Goal: Check status: Check status

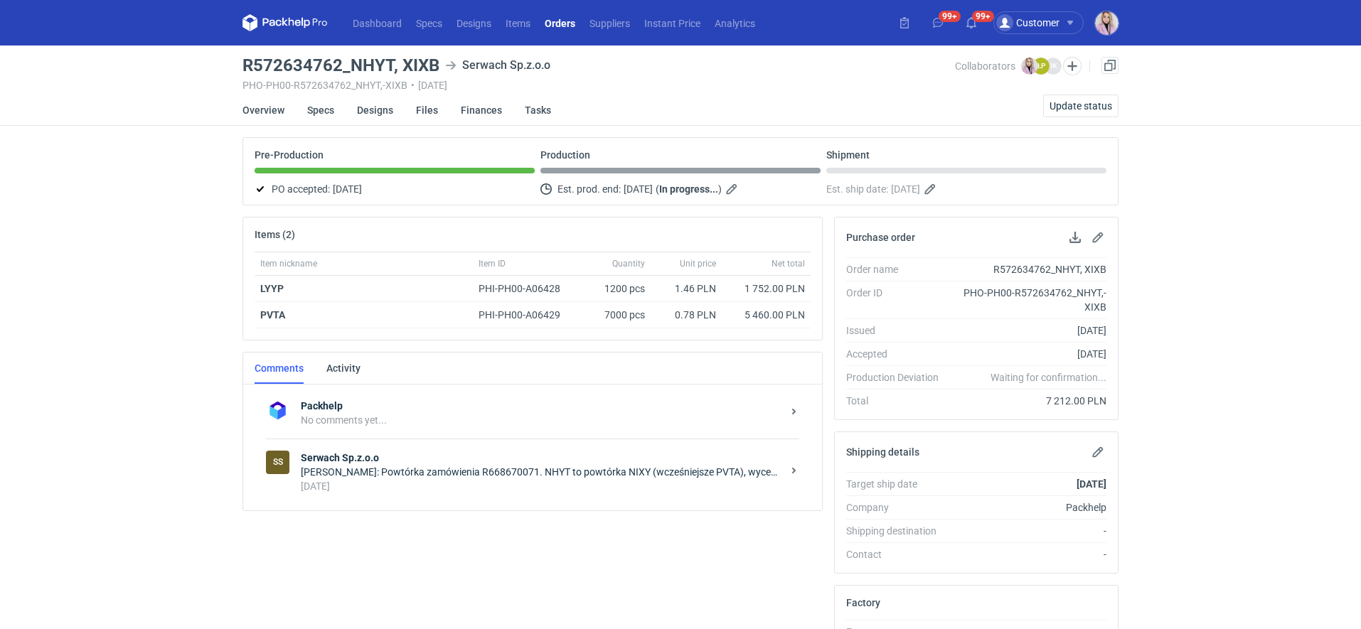
click at [551, 22] on link "Orders" at bounding box center [560, 22] width 45 height 17
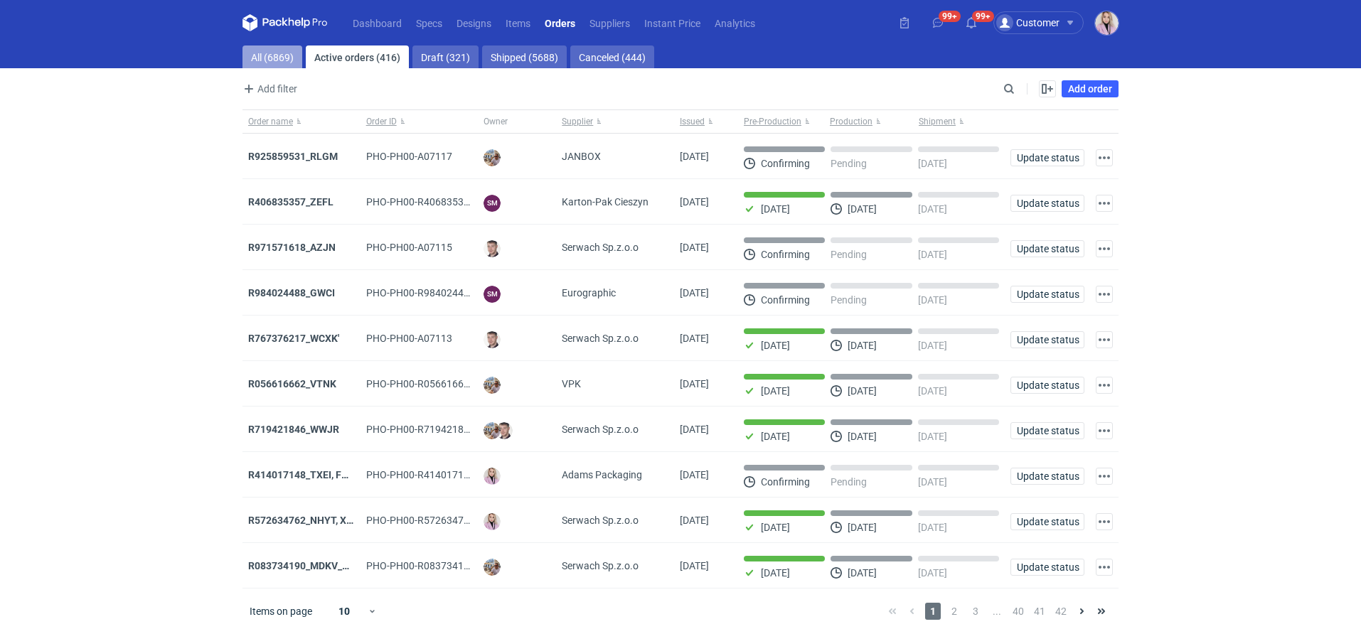
click at [284, 53] on link "All (6869)" at bounding box center [273, 57] width 60 height 23
click at [1012, 87] on input "Search" at bounding box center [947, 88] width 141 height 17
click at [1012, 89] on input "Search" at bounding box center [947, 88] width 141 height 17
paste input "EUGC"
type input "EUGC"
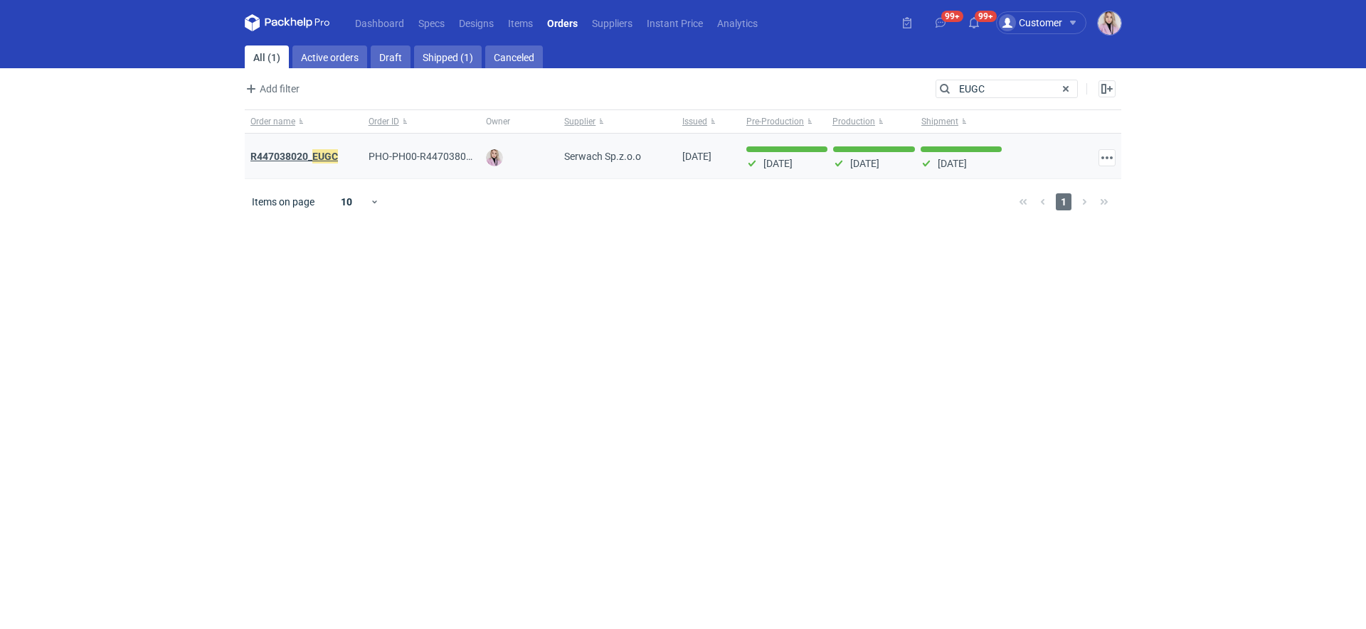
click at [305, 159] on strong "R447038020_ EUGC" at bounding box center [293, 157] width 87 height 16
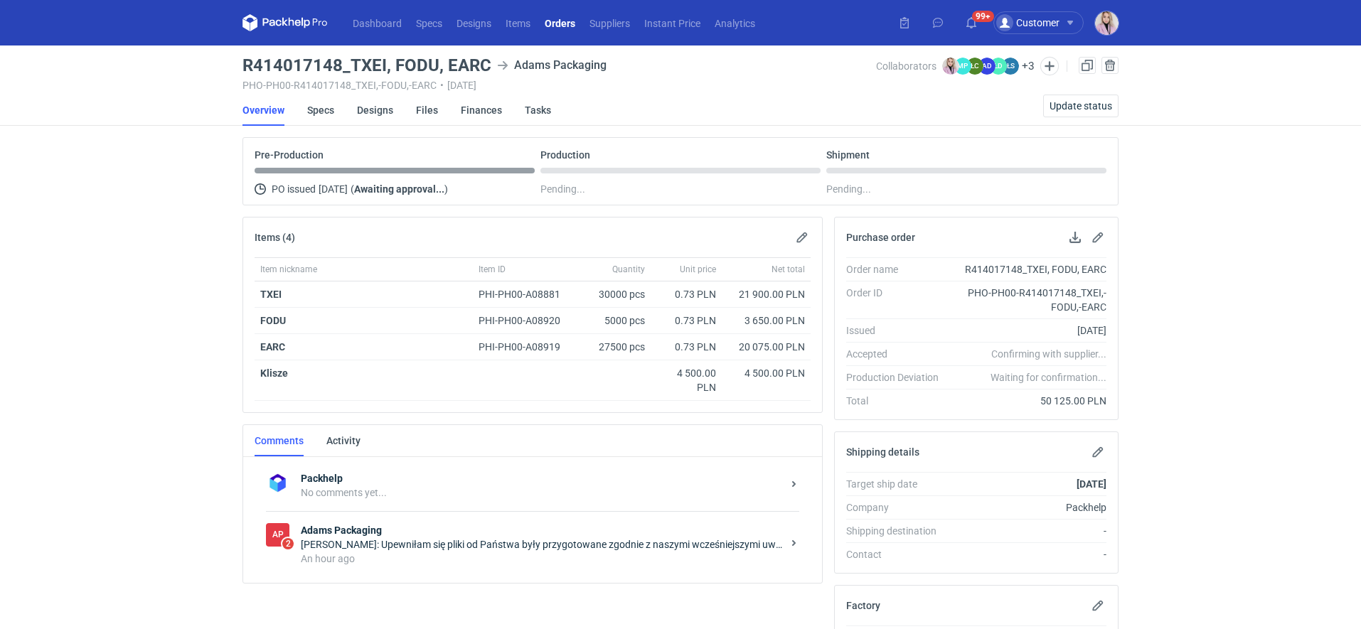
scroll to position [174, 0]
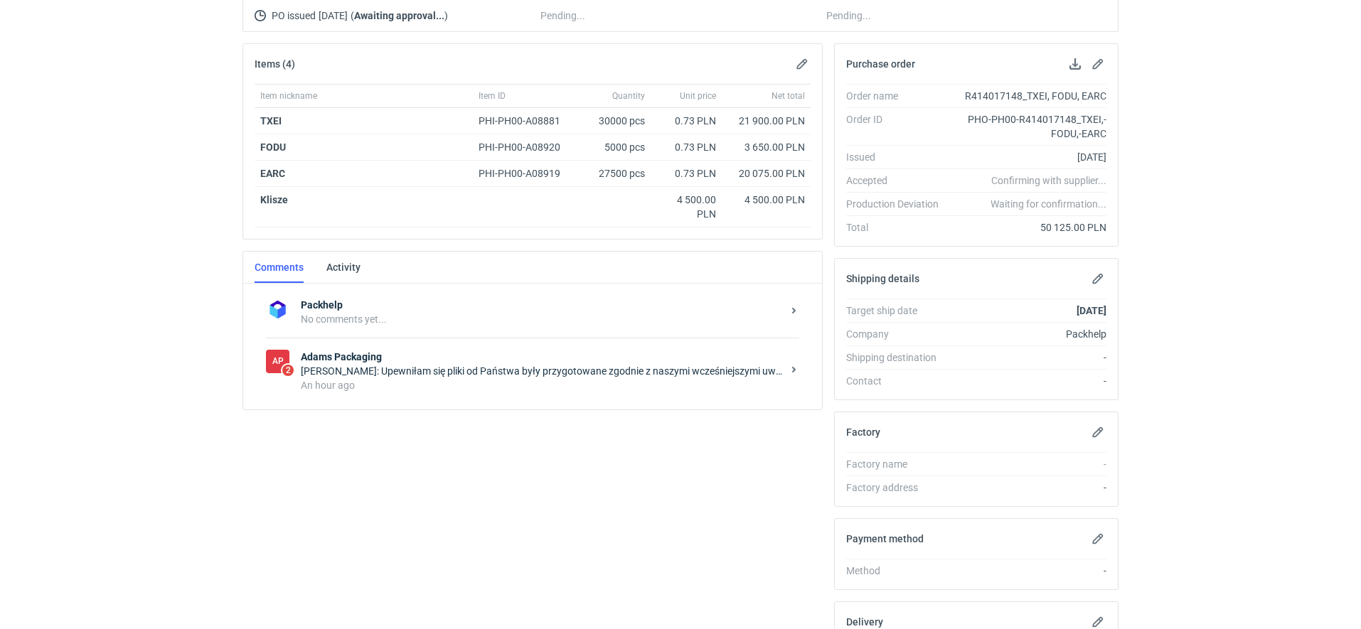
click at [470, 372] on div "[PERSON_NAME]: Upewniłam się pliki od Państwa były przygotowane zgodnie z naszy…" at bounding box center [541, 371] width 481 height 14
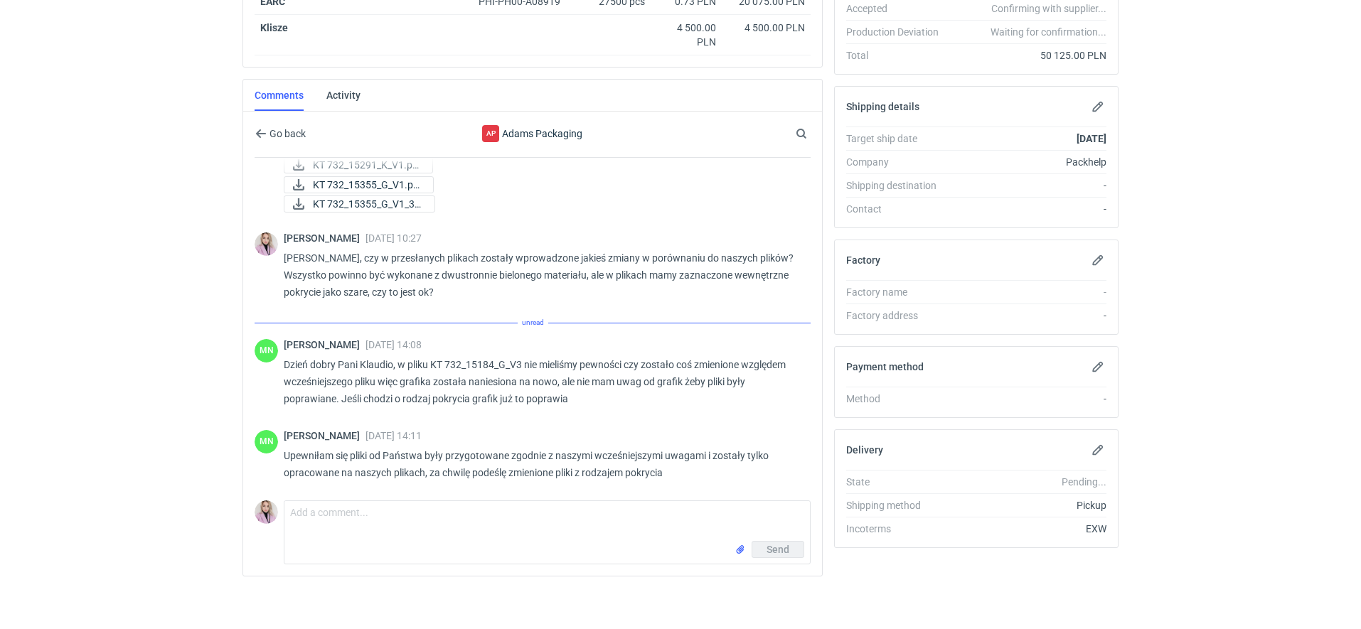
scroll to position [254, 0]
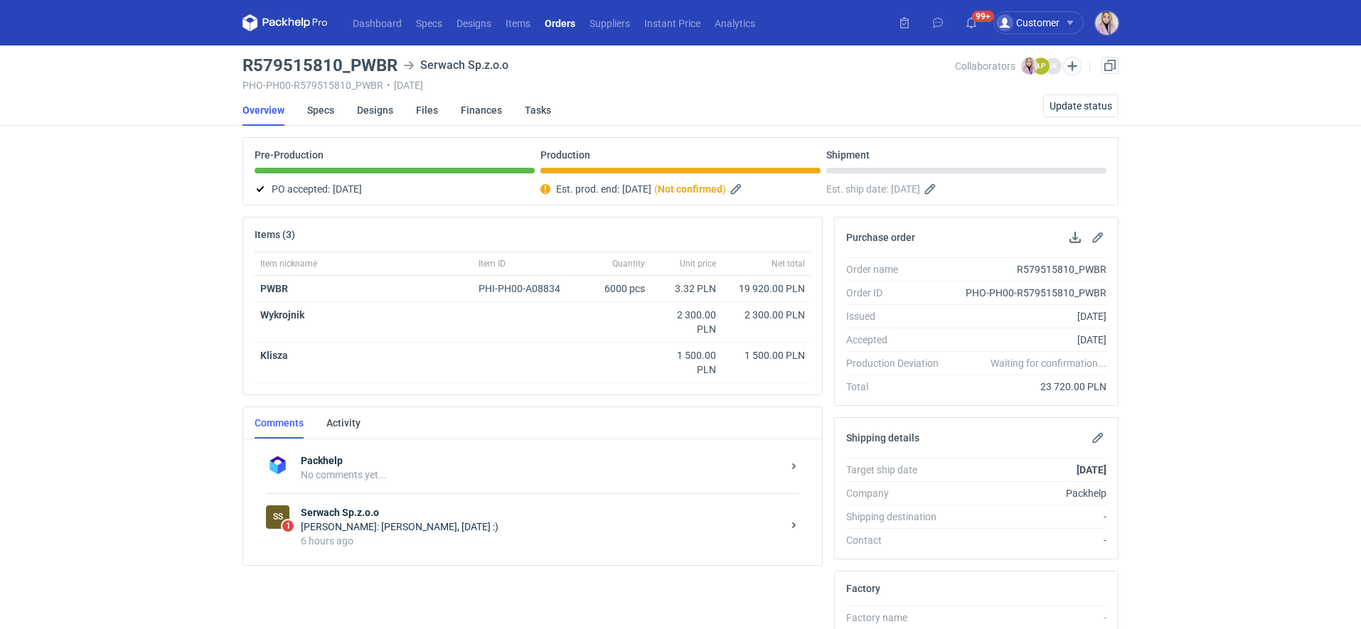
click at [489, 511] on strong "Serwach Sp.z.o.o" at bounding box center [541, 513] width 481 height 14
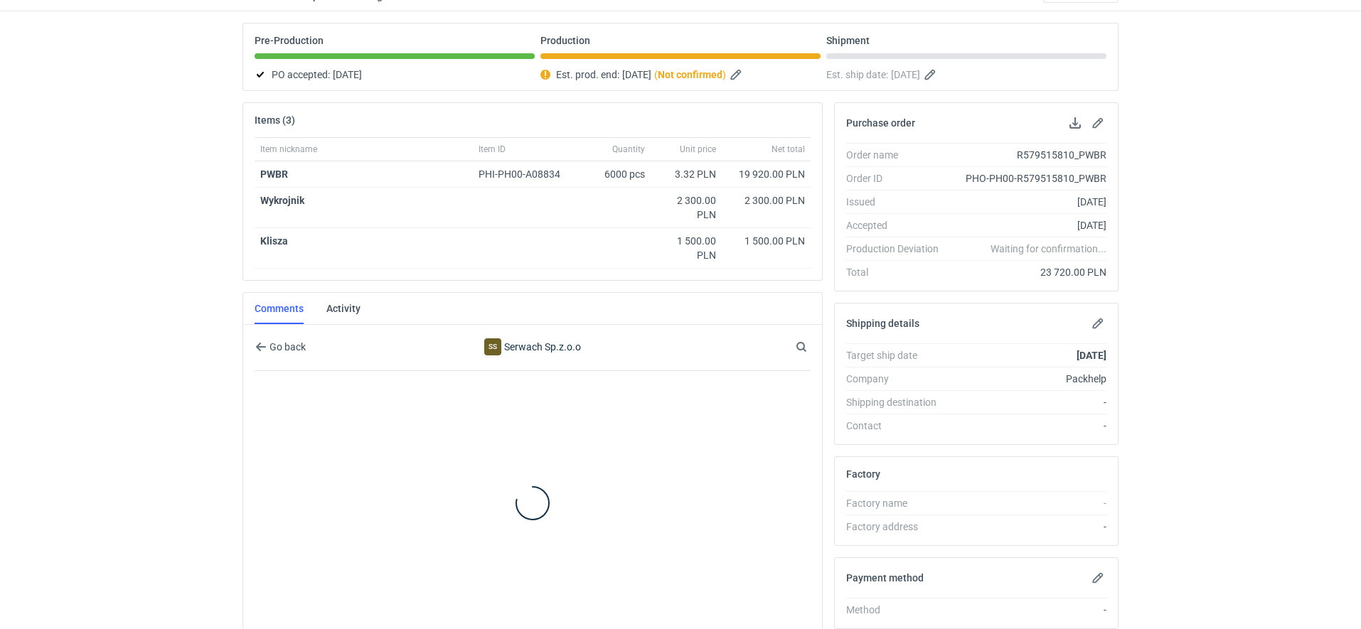
scroll to position [117, 0]
